Goal: Task Accomplishment & Management: Manage account settings

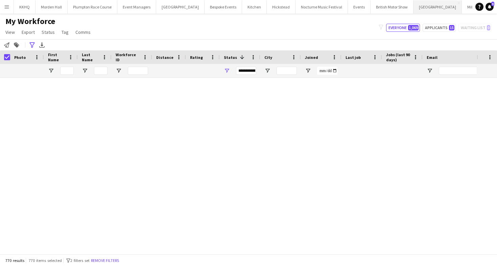
click at [413, 4] on button "[GEOGRAPHIC_DATA] Close" at bounding box center [437, 6] width 48 height 13
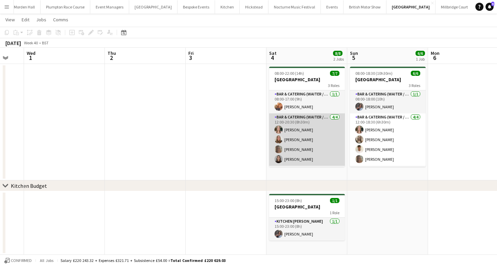
click at [299, 119] on app-card-role "Bar & Catering (Waiter / waitress) [DATE] 12:00-20:30 (8h30m) [PERSON_NAME] [PE…" at bounding box center [307, 139] width 76 height 52
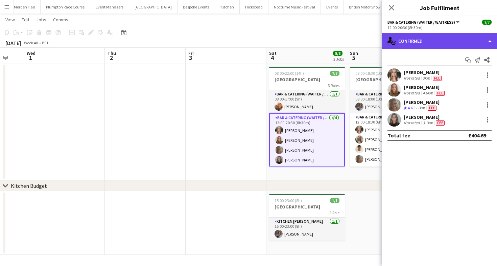
click at [439, 40] on div "single-neutral-actions-check-2 Confirmed" at bounding box center [439, 41] width 115 height 16
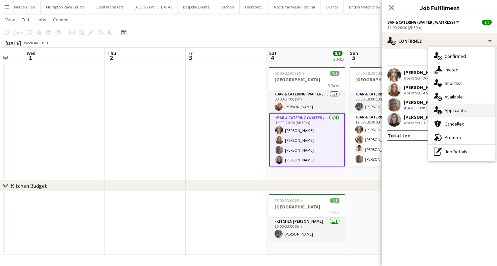
click at [455, 105] on div "single-neutral-actions-information Applicants" at bounding box center [461, 110] width 67 height 14
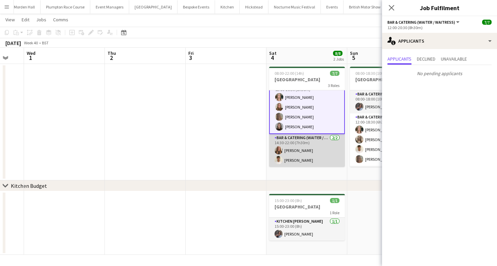
click at [313, 152] on app-card-role "Bar & Catering (Waiter / waitress) [DATE] 14:30-22:00 (7h30m) [PERSON_NAME] [PE…" at bounding box center [307, 150] width 76 height 33
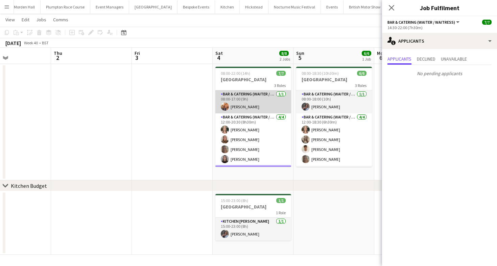
click at [254, 108] on app-card-role "Bar & Catering (Waiter / waitress) [DATE] 08:00-17:00 (9h) [PERSON_NAME]" at bounding box center [253, 101] width 76 height 23
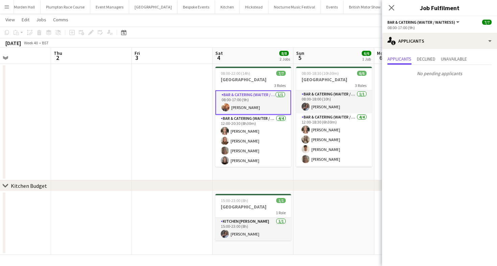
click at [281, 33] on app-toolbar "Copy Paste Paste Command V Paste with crew Command Shift V Paste linked Job [GE…" at bounding box center [248, 32] width 497 height 11
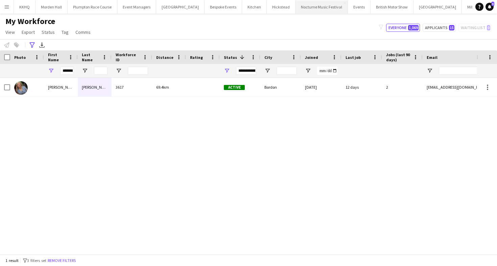
scroll to position [0, 20]
click at [266, 29] on div "My Workforce View Views Default view mena New Starter New view Update view Dele…" at bounding box center [248, 27] width 497 height 23
click at [351, 8] on button "British Motor Show Close" at bounding box center [372, 6] width 43 height 13
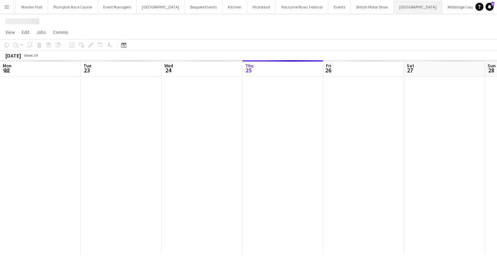
click at [394, 9] on button "[GEOGRAPHIC_DATA] Close" at bounding box center [418, 6] width 48 height 13
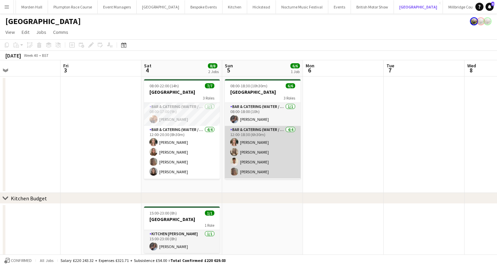
scroll to position [22, 0]
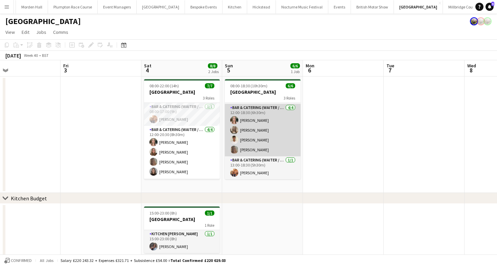
click at [265, 137] on app-card-role "Bar & Catering (Waiter / waitress) 4/4 12:00-18:30 (6h30m) Alice Ruttley Olivia…" at bounding box center [263, 130] width 76 height 52
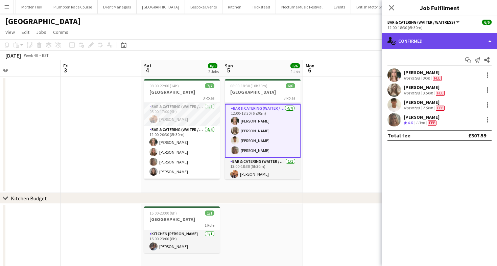
click at [434, 44] on div "single-neutral-actions-check-2 Confirmed" at bounding box center [439, 41] width 115 height 16
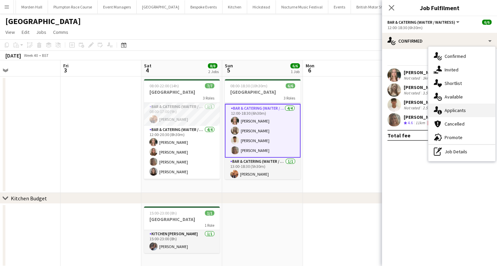
click at [456, 107] on span "Applicants" at bounding box center [454, 110] width 21 height 6
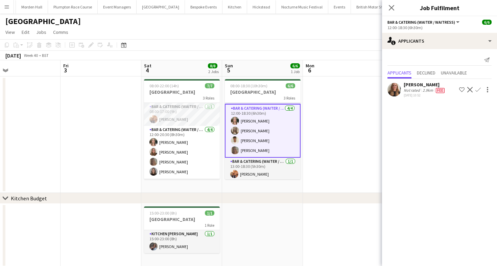
click at [295, 154] on app-card-role "Bar & Catering (Waiter / waitress) 4/4 12:00-18:30 (6h30m) Alice Ruttley Olivia…" at bounding box center [263, 131] width 76 height 54
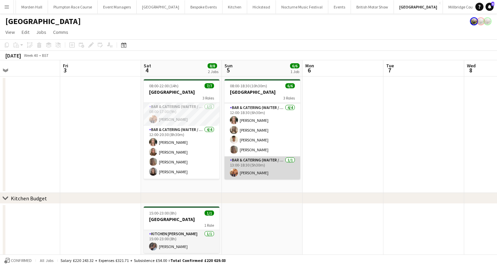
click at [267, 165] on app-card-role "Bar & Catering (Waiter / waitress) 1/1 13:00-18:30 (5h30m) Charlie Sylvester" at bounding box center [262, 167] width 76 height 23
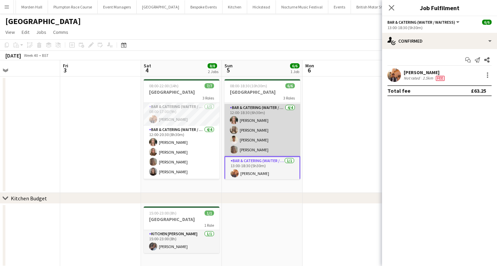
scroll to position [0, 0]
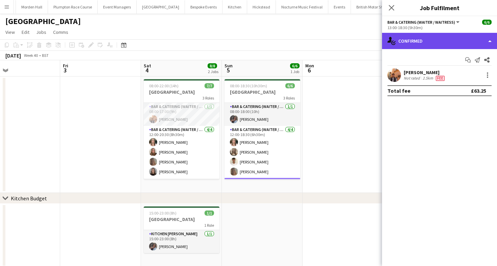
click at [425, 44] on div "single-neutral-actions-check-2 Confirmed" at bounding box center [439, 41] width 115 height 16
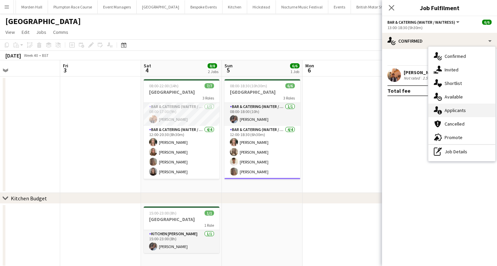
click at [457, 106] on div "single-neutral-actions-information Applicants" at bounding box center [461, 110] width 67 height 14
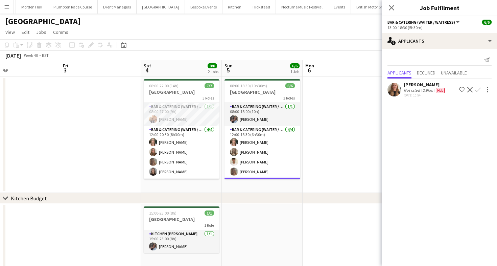
click at [347, 50] on app-toolbar "Copy Paste Paste Command V Paste with crew Command Shift V Paste linked Job [GE…" at bounding box center [248, 44] width 497 height 11
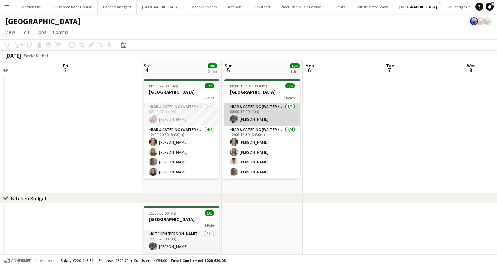
click at [261, 116] on app-card-role "Bar & Catering (Waiter / waitress) 1/1 08:00-18:00 (10h) Deborah Edema" at bounding box center [262, 114] width 76 height 23
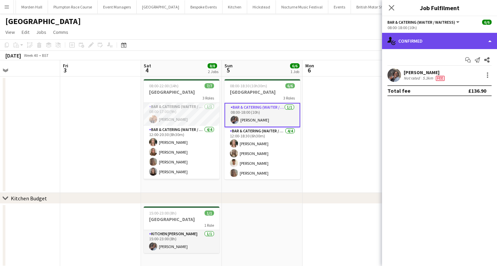
click at [435, 38] on div "single-neutral-actions-check-2 Confirmed" at bounding box center [439, 41] width 115 height 16
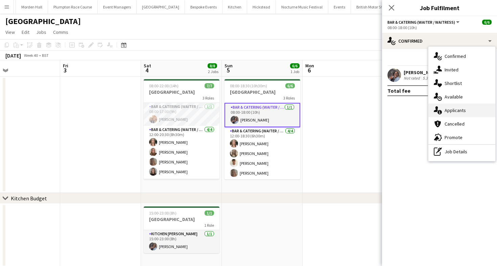
click at [448, 106] on div "single-neutral-actions-information Applicants" at bounding box center [461, 110] width 67 height 14
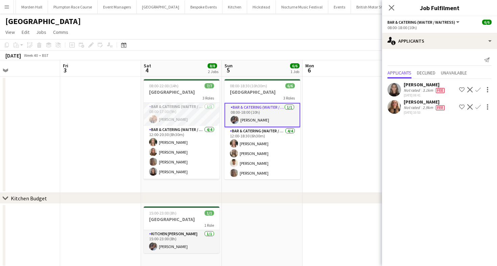
click at [341, 64] on app-board-header-date "Mon 6" at bounding box center [343, 68] width 81 height 16
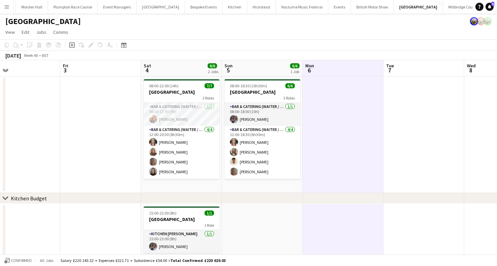
click at [341, 64] on app-board-header-date "Mon 6" at bounding box center [343, 68] width 81 height 16
